Goal: Communication & Community: Ask a question

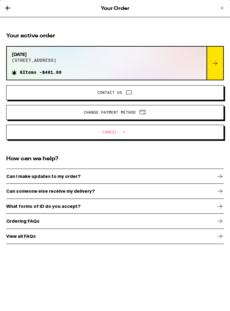
click at [133, 93] on span "Contact Us" at bounding box center [114, 93] width 207 height 8
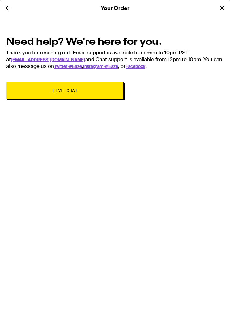
click at [103, 89] on button "Live Chat" at bounding box center [65, 90] width 118 height 17
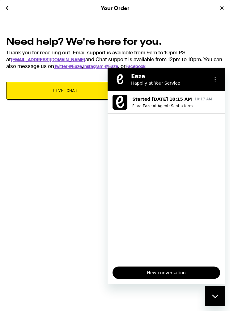
click at [173, 274] on span "New conversation" at bounding box center [166, 272] width 97 height 7
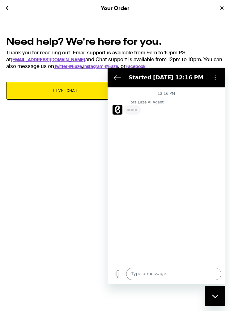
click at [165, 273] on textarea at bounding box center [173, 274] width 95 height 12
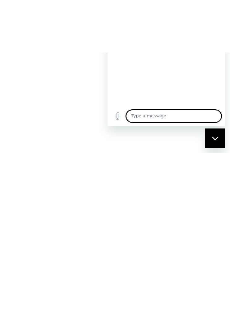
type textarea "x"
type textarea "N"
type textarea "x"
type textarea "Ne"
type textarea "x"
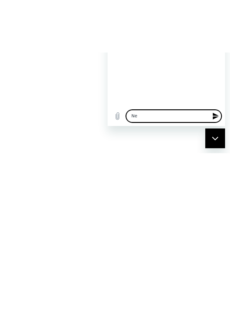
type textarea "New"
type textarea "x"
type textarea "Ne"
type textarea "x"
type textarea "N"
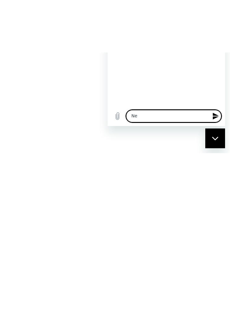
type textarea "x"
type textarea "L"
type textarea "x"
type textarea "Li"
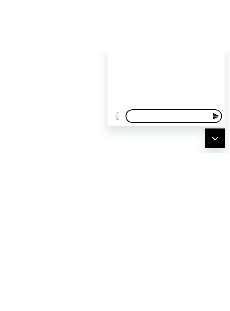
type textarea "x"
type textarea "Liv"
type textarea "x"
type textarea "Live"
type textarea "x"
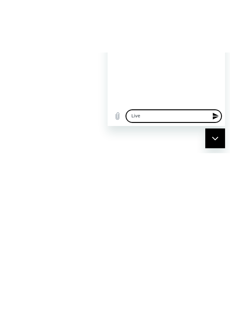
type textarea "Live"
type textarea "x"
type textarea "Live a"
type textarea "x"
type textarea "Live ag"
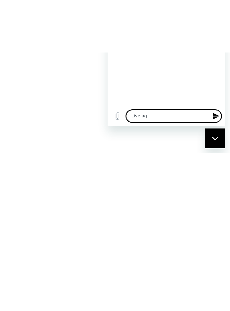
type textarea "x"
type textarea "Live age"
type textarea "x"
type textarea "Live agen"
type textarea "x"
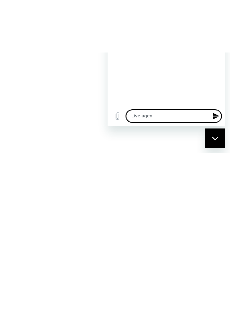
type textarea "Live agent"
type textarea "x"
type textarea "Live agent"
type textarea "x"
type textarea "Live agent p"
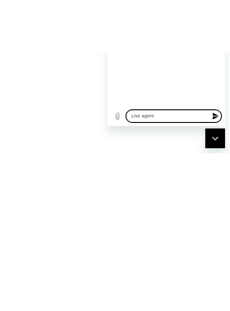
type textarea "x"
type textarea "Live agent pl"
type textarea "x"
type textarea "Live agent ple"
type textarea "x"
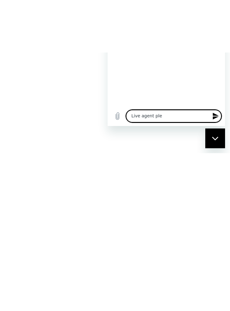
type textarea "Live agent plea"
type textarea "x"
type textarea "Live agent pleas"
type textarea "x"
type textarea "Live agent please"
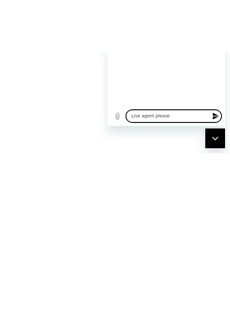
type textarea "x"
type textarea "Live agent please."
type textarea "x"
type textarea "Live agent please."
click at [217, 136] on div "Close messaging window" at bounding box center [215, 138] width 19 height 19
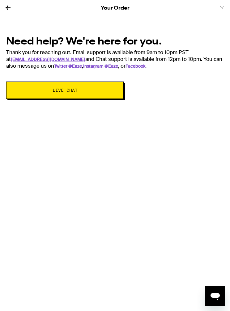
click at [20, 87] on button "Live Chat" at bounding box center [65, 90] width 118 height 17
type textarea "x"
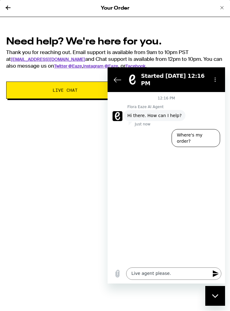
click at [224, 269] on div "Type a message Live agent please. x" at bounding box center [167, 274] width 118 height 20
click at [216, 274] on icon "Send message" at bounding box center [215, 273] width 7 height 7
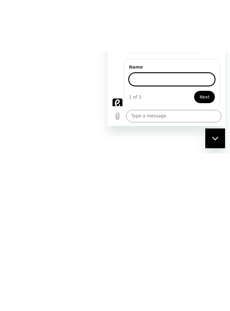
type textarea "x"
type input "Mark"
click at [207, 96] on span "Next" at bounding box center [205, 96] width 10 height 7
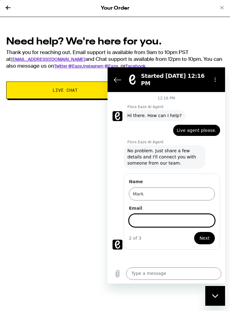
click at [175, 219] on input "Email" at bounding box center [172, 220] width 86 height 13
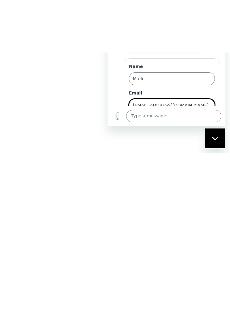
type input "[EMAIL_ADDRESS][DOMAIN_NAME]"
click at [208, 122] on span "Next" at bounding box center [205, 122] width 10 height 7
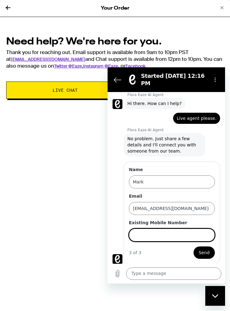
scroll to position [13, 0]
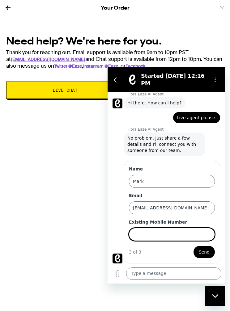
click at [180, 232] on input "Existing Mobile Number" at bounding box center [172, 234] width 86 height 13
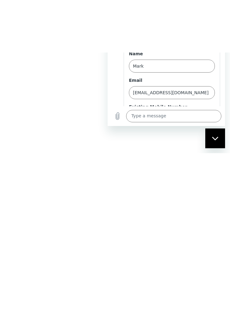
type input "6503157711"
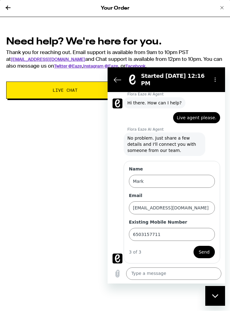
click at [203, 251] on span "Send" at bounding box center [204, 252] width 11 height 7
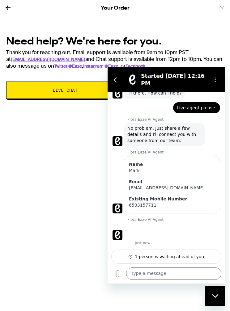
scroll to position [23, 0]
type textarea "x"
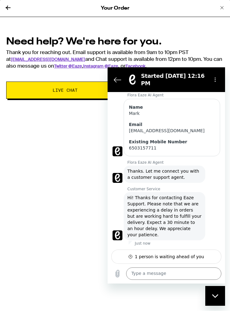
scroll to position [80, 0]
click at [172, 272] on textarea at bounding box center [173, 274] width 95 height 12
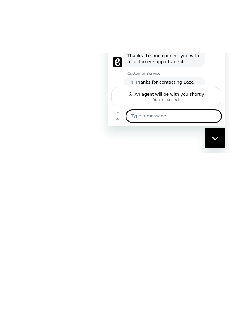
type textarea "I"
type textarea "x"
type textarea "I"
type textarea "x"
type textarea "I s"
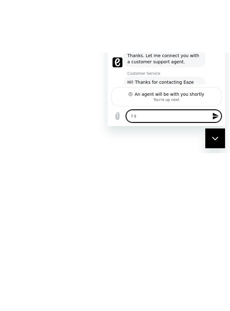
type textarea "x"
type textarea "I su"
type textarea "x"
type textarea "I sub"
type textarea "x"
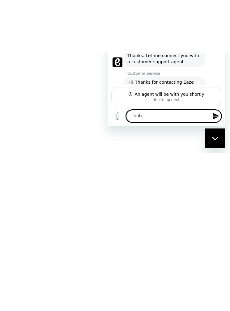
type textarea "I subm"
type textarea "x"
type textarea "I submi"
type textarea "x"
type textarea "I submit"
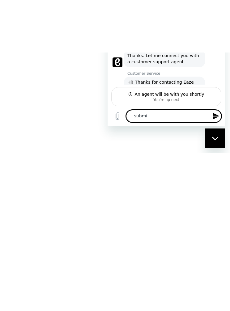
type textarea "x"
type textarea "I submitt"
type textarea "x"
type textarea "I submitte"
type textarea "x"
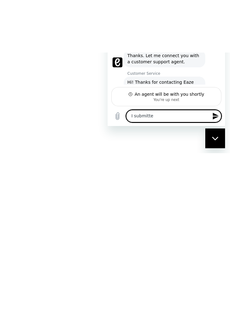
type textarea "I submitted"
type textarea "x"
type textarea "I submitted"
type textarea "x"
type textarea "I submitted m"
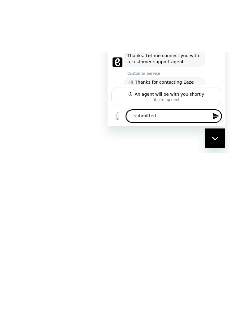
type textarea "x"
type textarea "I submitted my"
type textarea "x"
type textarea "I submitted my"
type textarea "x"
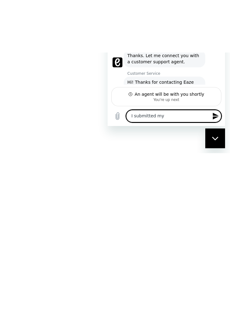
type textarea "I submitted my i"
type textarea "x"
type textarea "I submitted my ir"
type textarea "x"
type textarea "I submitted my ird"
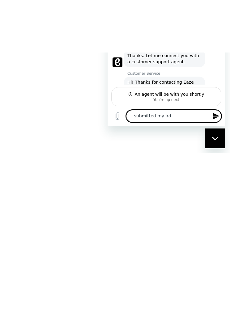
type textarea "x"
type textarea "I submitted my irde"
type textarea "x"
type textarea "I submitted my irder"
type textarea "x"
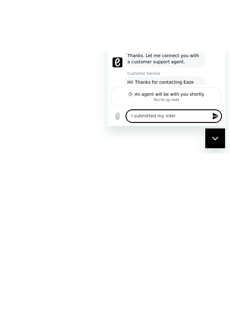
type textarea "I submitted my order"
type textarea "x"
type textarea "I submitted my order"
type textarea "x"
type textarea "I submitted my order y"
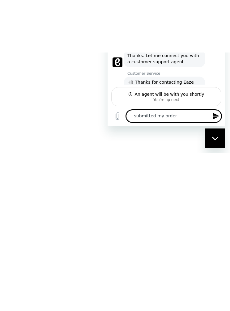
type textarea "x"
type textarea "I submitted my order ye"
type textarea "x"
type textarea "I submitted my order yes"
type textarea "x"
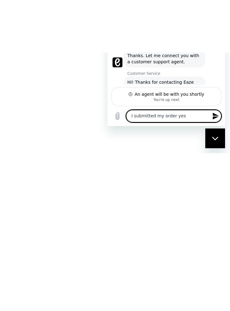
type textarea "I submitted my order yest"
type textarea "x"
type textarea "I submitted my order yeste"
type textarea "x"
type textarea "I submitted my order yester"
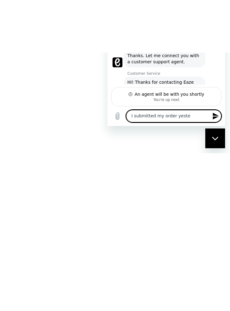
type textarea "x"
type textarea "I submitted my order yesterd"
type textarea "x"
type textarea "I submitted my order yesterda"
type textarea "x"
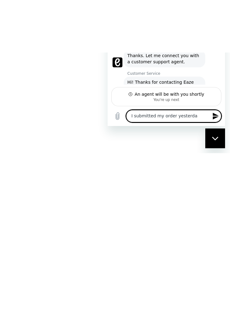
type textarea "I submitted my order [DATE]"
type textarea "x"
type textarea "I submitted my order [DATE]."
type textarea "x"
type textarea "I submitted my order [DATE]."
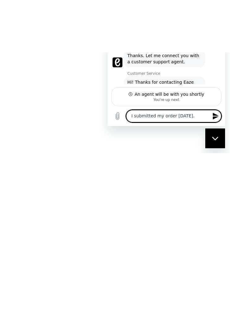
type textarea "x"
type textarea "I submitted my order [DATE]. I"
type textarea "x"
type textarea "I submitted my order [DATE]. I"
type textarea "x"
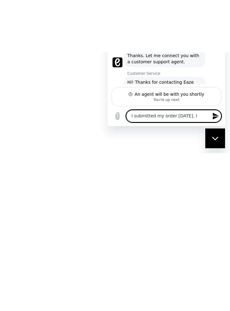
type textarea "I submitted my order [DATE]. I a"
type textarea "x"
type textarea "I submitted my order [DATE]. I"
type textarea "x"
type textarea "I submitted my order [DATE]. I i"
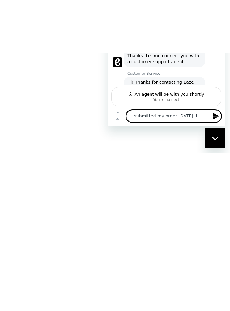
type textarea "x"
type textarea "I submitted my order [DATE]. I in"
type textarea "x"
type textarea "I submitted my order [DATE]. I ina"
type textarea "x"
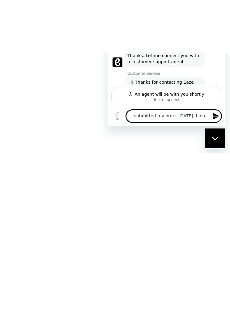
type textarea "I submitted my order [DATE]. I inad"
type textarea "x"
type textarea "I submitted my order [DATE]. I inadv"
type textarea "x"
type textarea "I submitted my order [DATE]. I inadve"
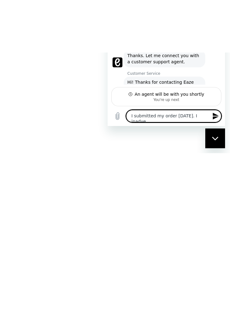
type textarea "x"
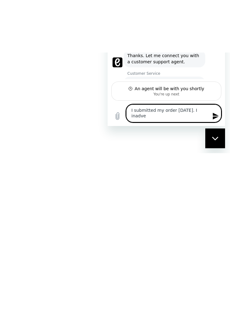
type textarea "I submitted my order [DATE]. I inadver"
type textarea "x"
type textarea "I submitted my order [DATE]. I inadvertently"
type textarea "x"
type textarea "I submitted my order [DATE]. I inadvertently"
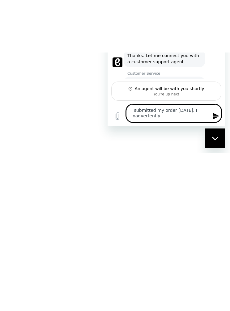
type textarea "x"
type textarea "I submitted my order [DATE]. I inadvertently s"
type textarea "x"
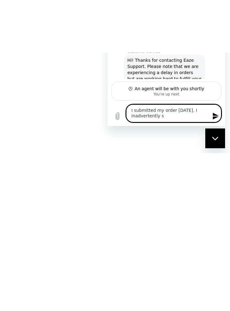
type textarea "I submitted my order [DATE]. I inadvertently se"
type textarea "x"
type textarea "I submitted my order [DATE]. I inadvertently set"
type textarea "x"
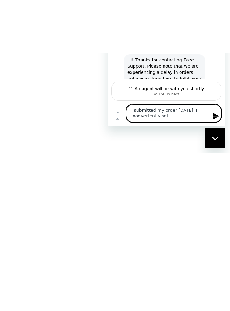
type textarea "I submitted my order [DATE]. I inadvertently set"
type textarea "x"
type textarea "I submitted my order [DATE]. I inadvertently set i"
type textarea "x"
type textarea "I submitted my order [DATE]. I inadvertently set it"
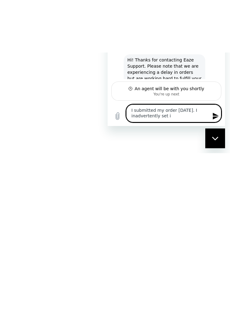
type textarea "x"
type textarea "I submitted my order [DATE]. I inadvertently set it"
type textarea "x"
type textarea "I submitted my order [DATE]. I inadvertently set it f"
type textarea "x"
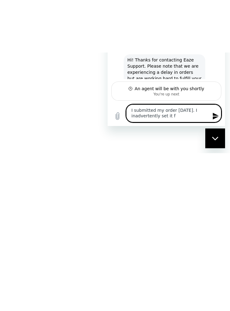
type textarea "I submitted my order [DATE]. I inadvertently set it fo"
type textarea "x"
type textarea "I submitted my order [DATE]. I inadvertently set it for"
type textarea "x"
type textarea "I submitted my order [DATE]. I inadvertently set it for"
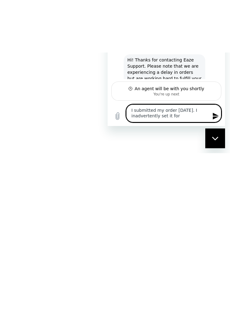
type textarea "x"
type textarea "I submitted my order [DATE]. I inadvertently set it for d"
type textarea "x"
type textarea "I submitted my order [DATE]. I inadvertently set it for de"
type textarea "x"
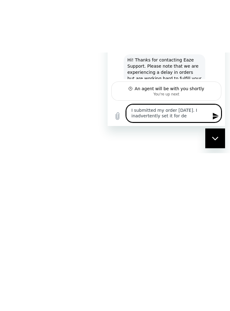
type textarea "I submitted my order [DATE]. I inadvertently set it for del"
type textarea "x"
type textarea "I submitted my order [DATE]. I inadvertently set it for deli"
type textarea "x"
type textarea "I submitted my order [DATE]. I inadvertently set it for deliv"
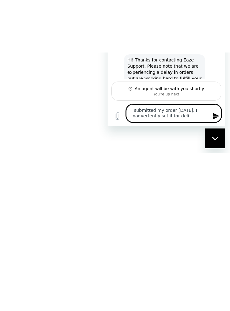
type textarea "x"
type textarea "I submitted my order [DATE]. I inadvertently set it for delive"
type textarea "x"
type textarea "I submitted my order [DATE]. I inadvertently set it for deliver"
type textarea "x"
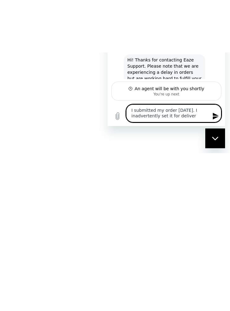
type textarea "I submitted my order [DATE]. I inadvertently set it for delivery"
type textarea "x"
type textarea "I submitted my order [DATE]. I inadvertently set it for delivery"
type textarea "x"
type textarea "I submitted my order [DATE]. I inadvertently set it for delivery t"
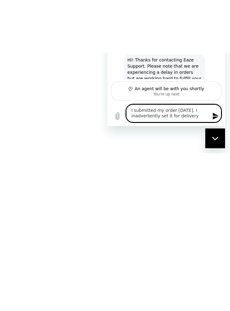
type textarea "x"
type textarea "I submitted my order [DATE]. I inadvertently set it for delivery to"
type textarea "x"
type textarea "I submitted my order [DATE]. I inadvertently set it for delivery [PERSON_NAME]"
type textarea "x"
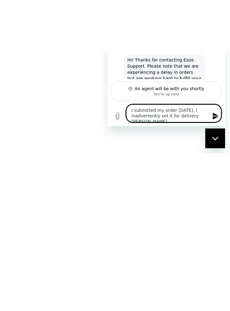
type textarea "I submitted my order [DATE]. I inadvertently set it for delivery toda"
type textarea "x"
type textarea "I submitted my order [DATE]. I inadvertently set it for delivery [DATE]"
type textarea "x"
type textarea "I submitted my order [DATE]. I inadvertently set it for delivery [DATE]"
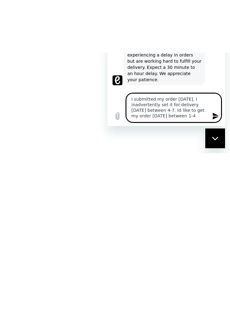
scroll to position [0, 0]
click at [217, 120] on icon "Send message" at bounding box center [215, 116] width 7 height 7
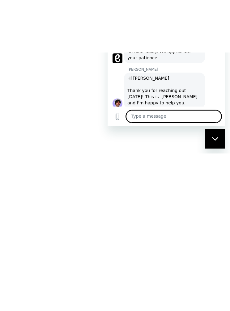
scroll to position [142, 0]
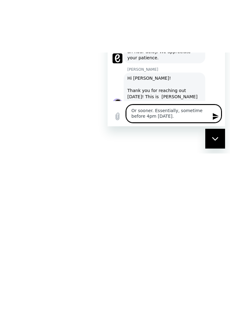
click at [219, 120] on icon "Send message" at bounding box center [215, 116] width 7 height 7
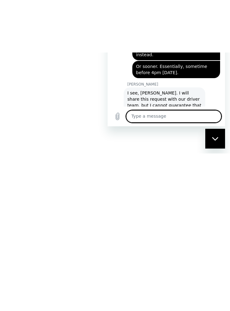
scroll to position [230, 0]
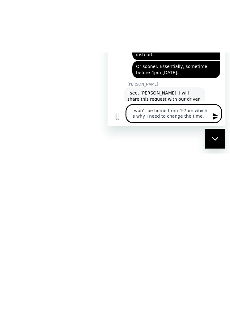
click at [220, 123] on button "Send message" at bounding box center [215, 116] width 12 height 12
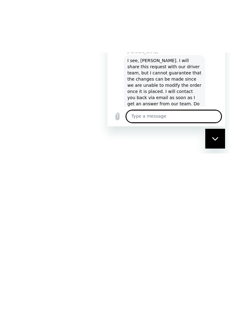
scroll to position [263, 0]
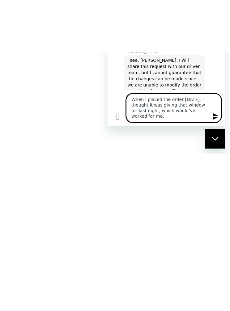
click at [215, 120] on icon "Send message" at bounding box center [216, 116] width 6 height 7
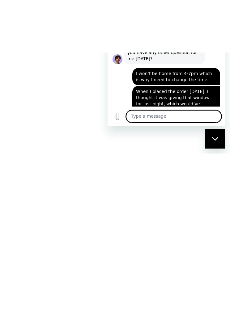
scroll to position [320, 0]
click at [213, 120] on icon "Send message" at bounding box center [215, 116] width 7 height 7
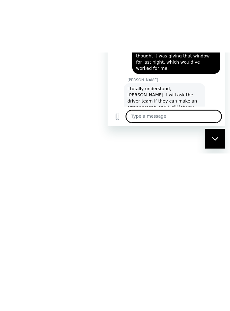
scroll to position [362, 0]
click at [210, 123] on button "Send message" at bounding box center [215, 116] width 12 height 12
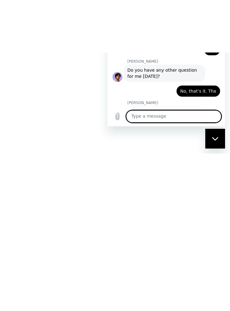
scroll to position [440, 0]
click at [216, 120] on icon "Send message" at bounding box center [215, 116] width 7 height 7
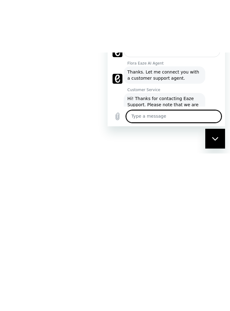
scroll to position [63, 0]
